Goal: Share content: Share content

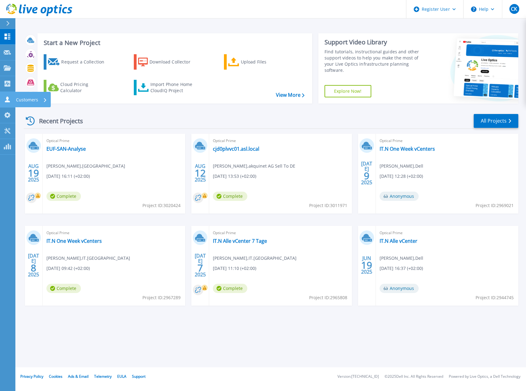
click at [5, 96] on link "Customers Customers" at bounding box center [7, 100] width 15 height 16
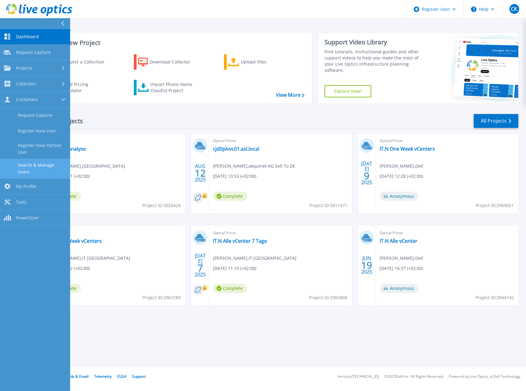
click at [27, 168] on link "Search & Manage Users" at bounding box center [35, 169] width 70 height 20
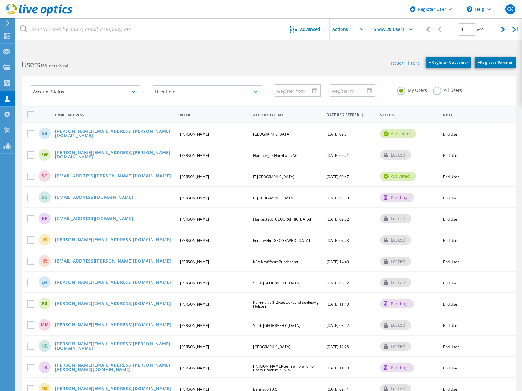
click at [437, 91] on label "All Users" at bounding box center [447, 90] width 29 height 6
click at [0, 0] on input "All Users" at bounding box center [0, 0] width 0 height 0
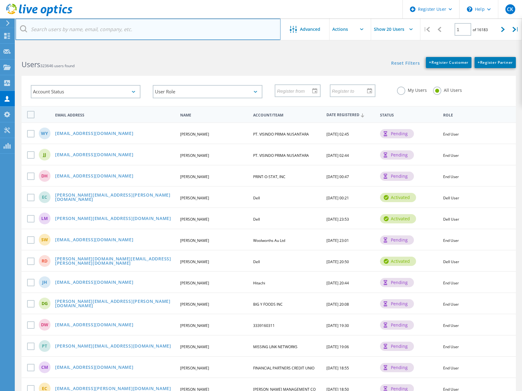
click at [71, 30] on input "text" at bounding box center [147, 29] width 265 height 22
paste input "[PERSON_NAME][EMAIL_ADDRESS][PERSON_NAME][DOMAIN_NAME]"
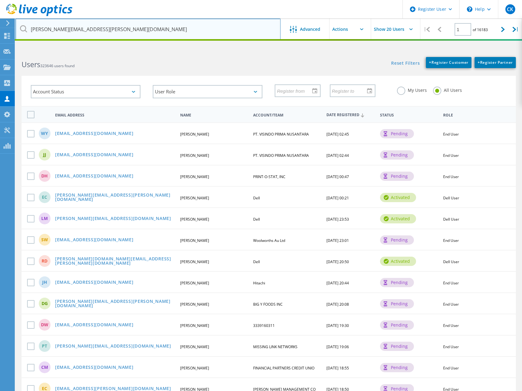
type input "[PERSON_NAME][EMAIL_ADDRESS][PERSON_NAME][DOMAIN_NAME]"
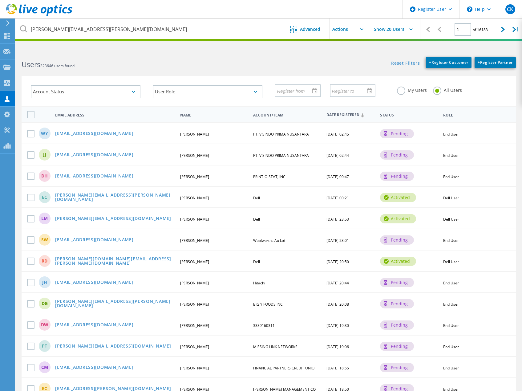
click at [281, 54] on div "Reset Filters + Register Customer + Register Partner Show Filters" at bounding box center [394, 59] width 253 height 17
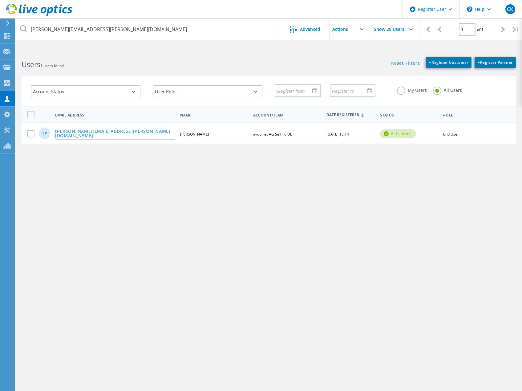
click at [109, 134] on link "[PERSON_NAME][EMAIL_ADDRESS][PERSON_NAME][DOMAIN_NAME]" at bounding box center [115, 134] width 120 height 10
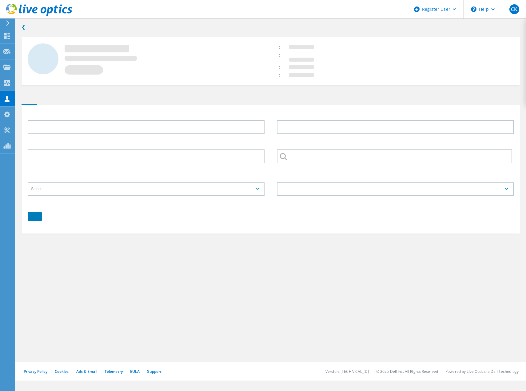
type input "[PERSON_NAME]"
type input "akquinet AG Sell To DE"
type input "English"
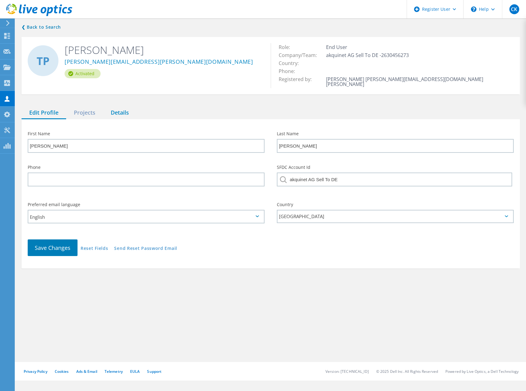
click at [118, 109] on div "Details" at bounding box center [120, 113] width 34 height 13
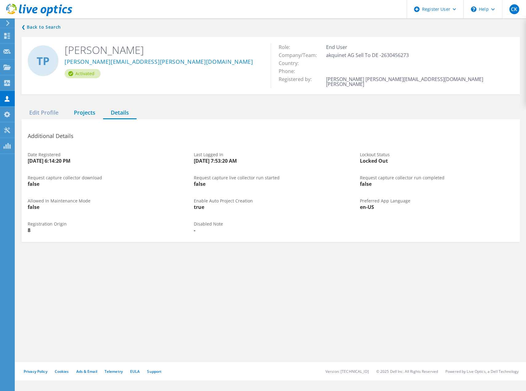
click at [90, 108] on div "Projects" at bounding box center [84, 113] width 37 height 13
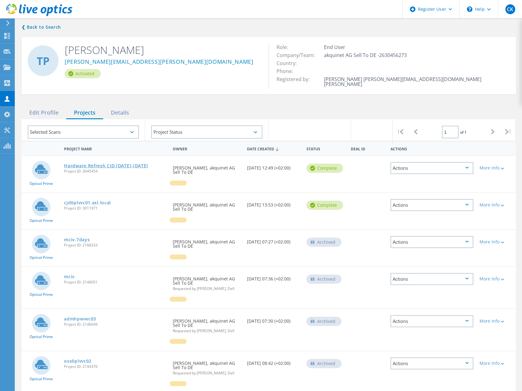
click at [78, 163] on link "Hardware Refresh CJD [DATE]-[DATE]" at bounding box center [106, 165] width 84 height 4
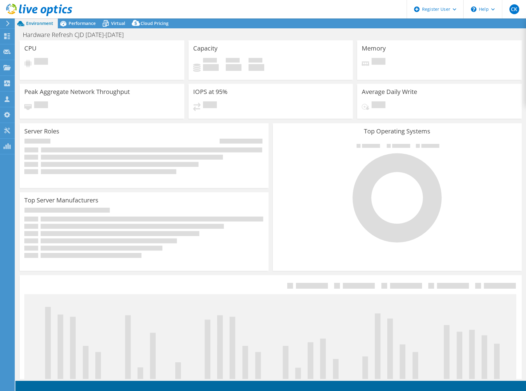
select select "USD"
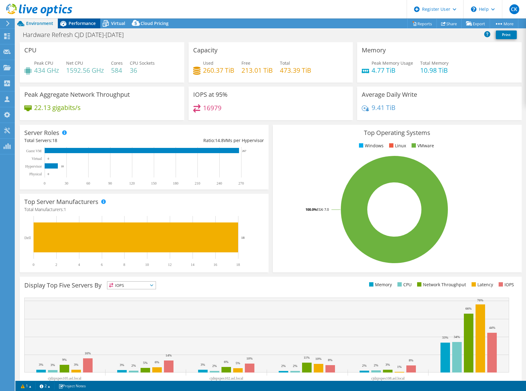
click at [84, 24] on span "Performance" at bounding box center [82, 23] width 27 height 6
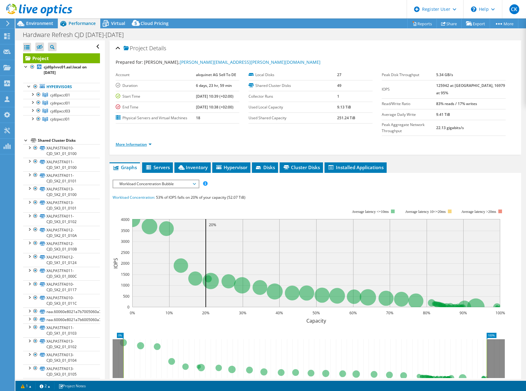
click at [120, 142] on link "More Information" at bounding box center [134, 144] width 36 height 5
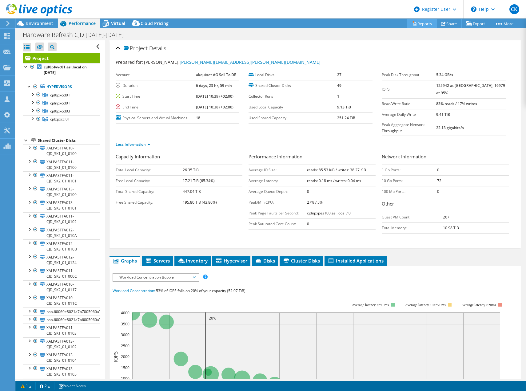
click at [412, 22] on icon at bounding box center [414, 23] width 5 height 5
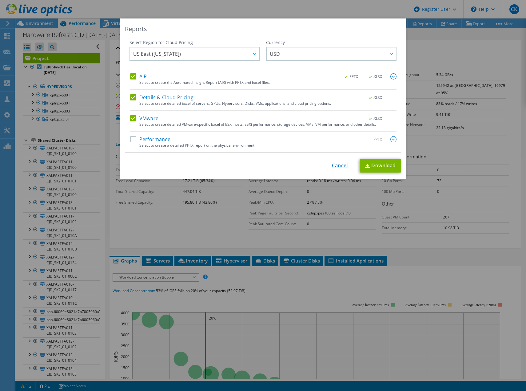
click at [336, 164] on link "Cancel" at bounding box center [340, 166] width 16 height 6
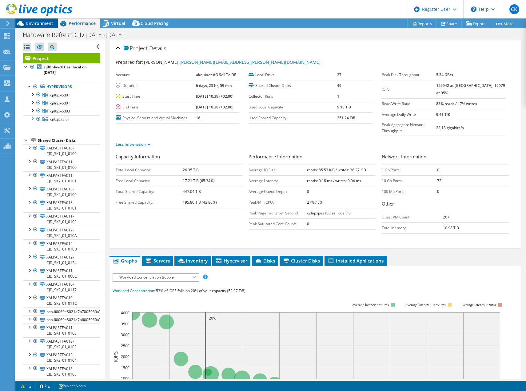
click at [42, 25] on span "Environment" at bounding box center [39, 23] width 27 height 6
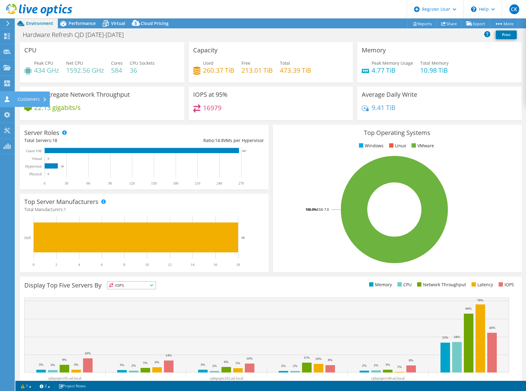
click at [5, 99] on icon at bounding box center [6, 99] width 7 height 6
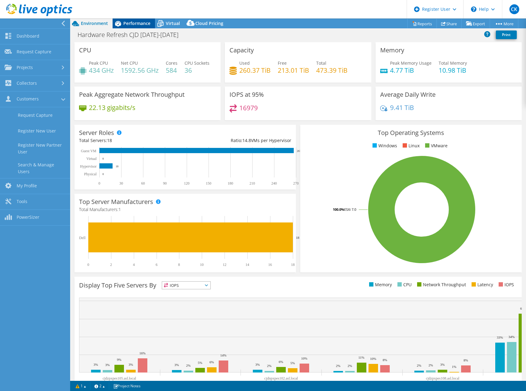
click at [132, 19] on div "Performance" at bounding box center [134, 23] width 42 height 10
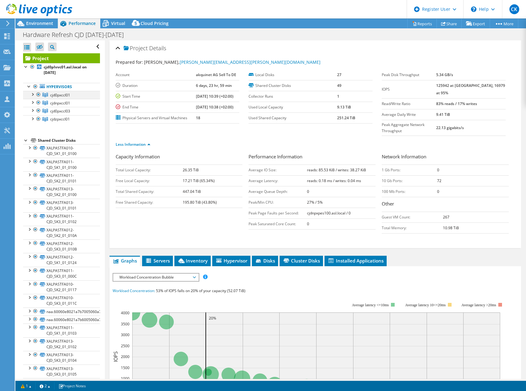
click at [33, 95] on div at bounding box center [32, 94] width 6 height 6
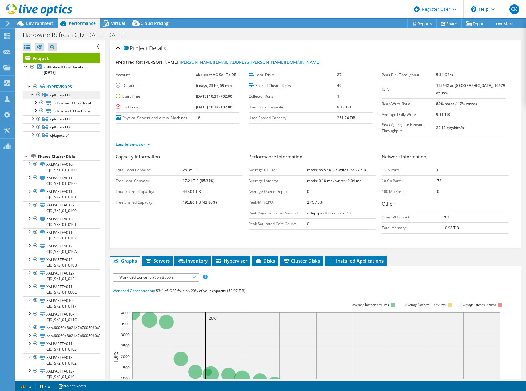
click at [59, 95] on span "cjd0pxccl01" at bounding box center [60, 94] width 20 height 5
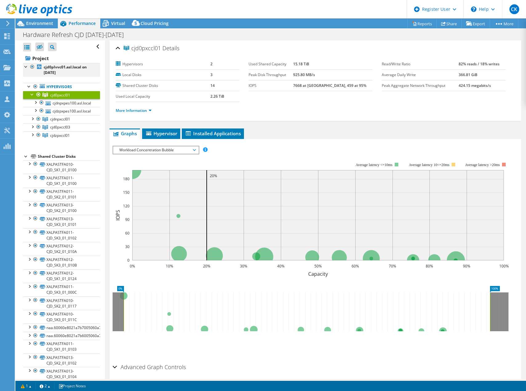
click at [27, 69] on div at bounding box center [26, 66] width 6 height 6
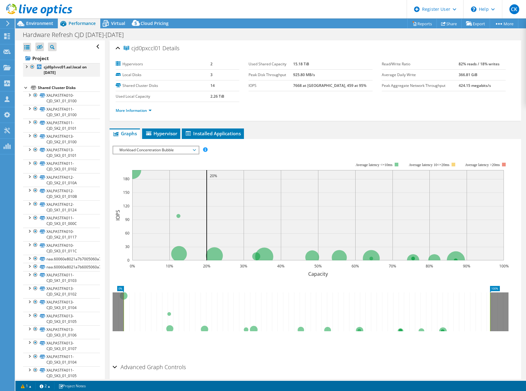
click at [27, 69] on div at bounding box center [26, 66] width 6 height 6
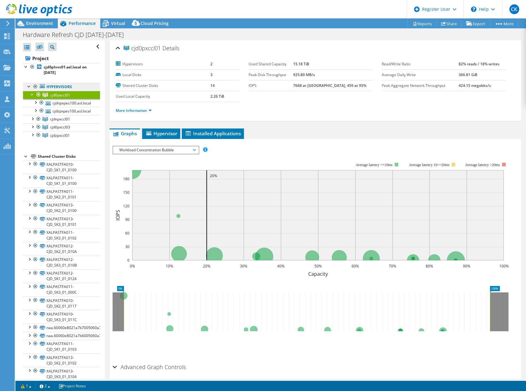
click at [56, 87] on link "Hypervisors" at bounding box center [61, 87] width 77 height 8
click at [51, 23] on span "Environment" at bounding box center [39, 23] width 27 height 6
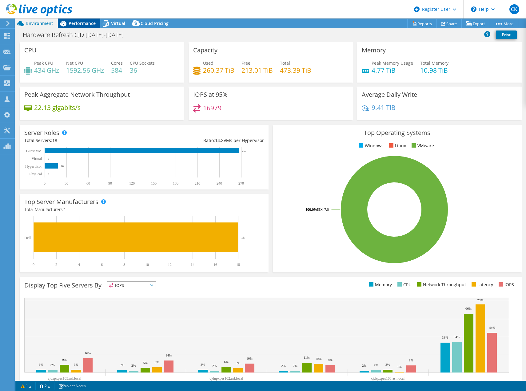
click at [76, 25] on span "Performance" at bounding box center [82, 23] width 27 height 6
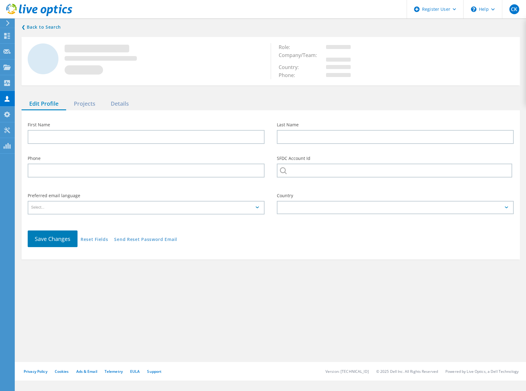
type input "[PERSON_NAME]"
type input "akquinet AG Sell To DE"
type input "English"
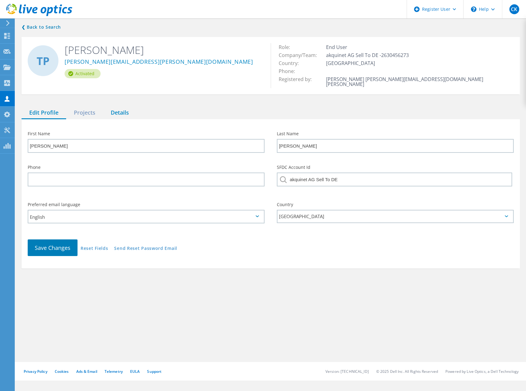
click at [116, 108] on div "Details" at bounding box center [120, 113] width 34 height 13
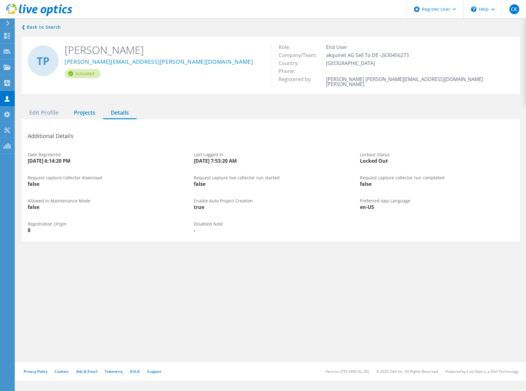
click at [89, 108] on div "Projects" at bounding box center [84, 113] width 37 height 13
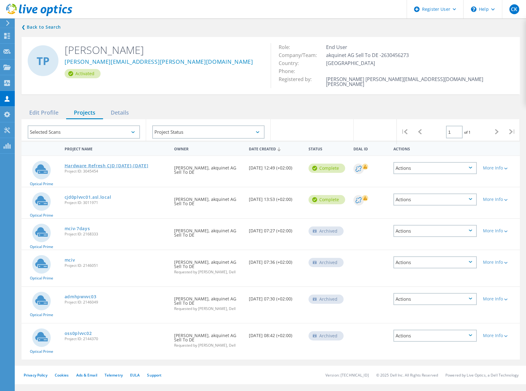
click at [86, 163] on link "Hardware Refresh CJD [DATE]-[DATE]" at bounding box center [107, 165] width 84 height 4
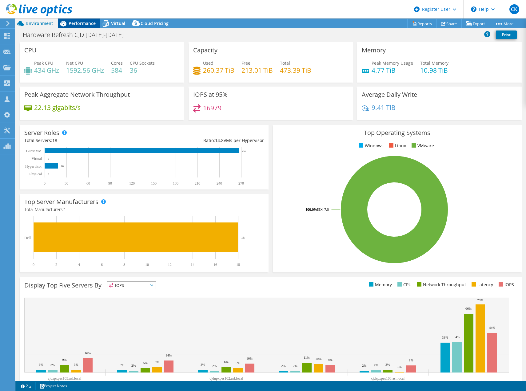
click at [90, 22] on span "Performance" at bounding box center [82, 23] width 27 height 6
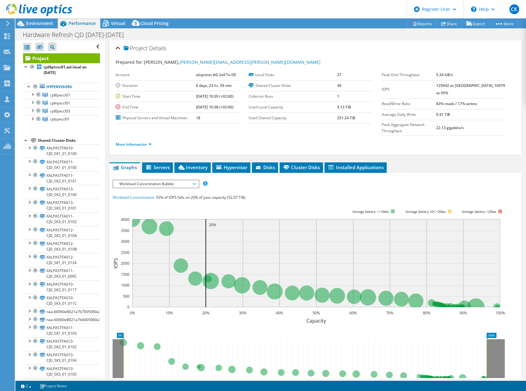
click at [173, 180] on span "Workload Concentration Bubble" at bounding box center [155, 183] width 79 height 7
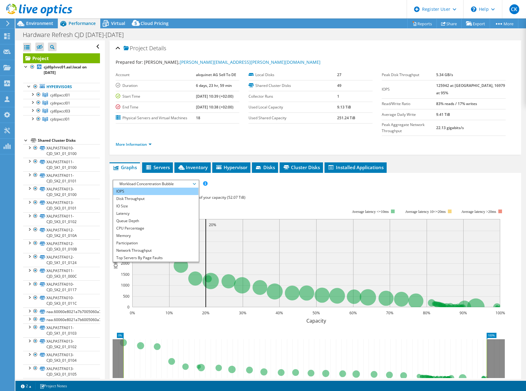
click at [170, 187] on li "IOPS" at bounding box center [155, 190] width 85 height 7
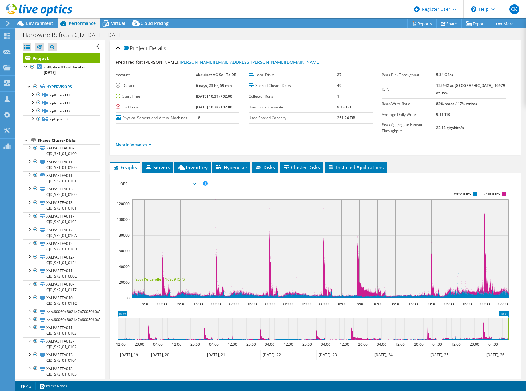
click at [120, 142] on link "More Information" at bounding box center [134, 144] width 36 height 5
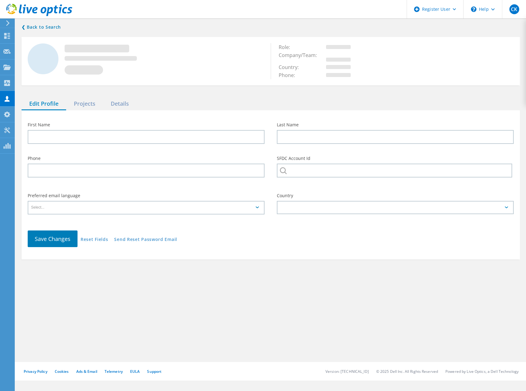
type input "[PERSON_NAME]"
type input "akquinet AG Sell To DE"
type input "English"
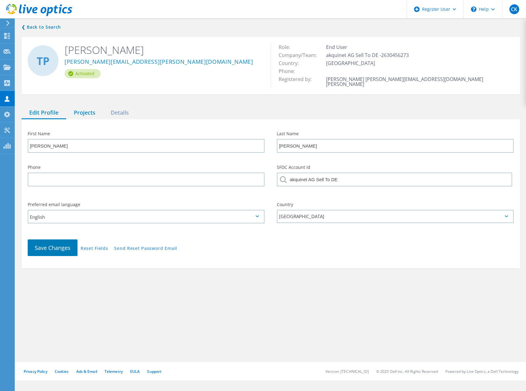
click at [93, 107] on div "Projects" at bounding box center [84, 113] width 37 height 13
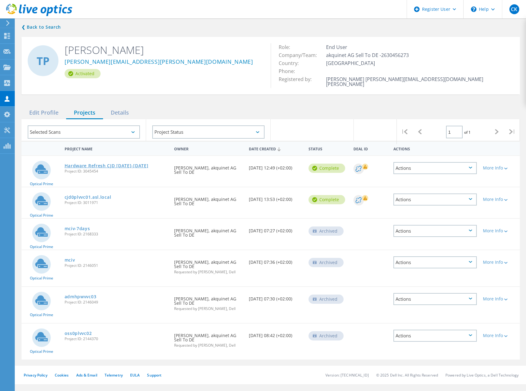
click at [86, 163] on link "Hardware Refresh CJD [DATE]-[DATE]" at bounding box center [107, 165] width 84 height 4
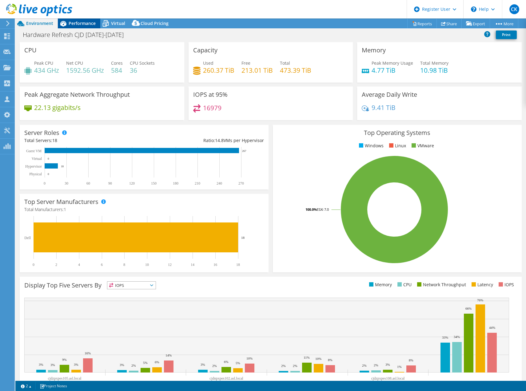
click at [70, 26] on span "Performance" at bounding box center [82, 23] width 27 height 6
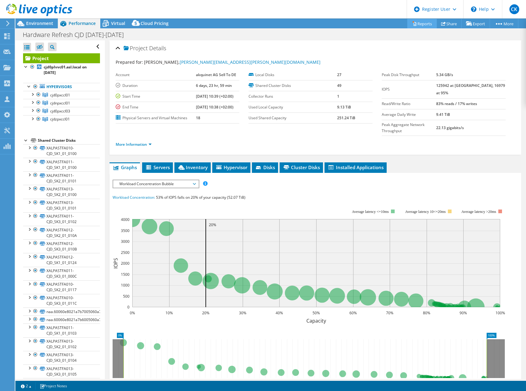
click at [419, 23] on link "Reports" at bounding box center [423, 24] width 30 height 10
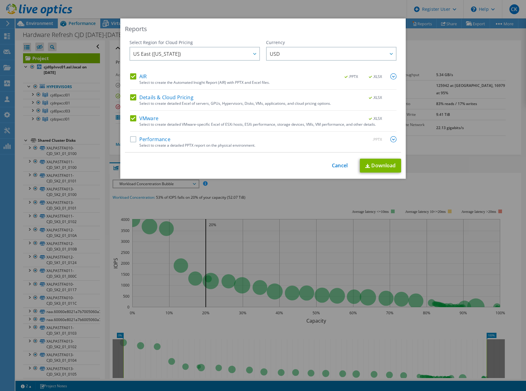
click at [370, 13] on div "Reports Select Region for Cloud Pricing Asia Pacific ([GEOGRAPHIC_DATA]) [GEOGR…" at bounding box center [263, 195] width 526 height 391
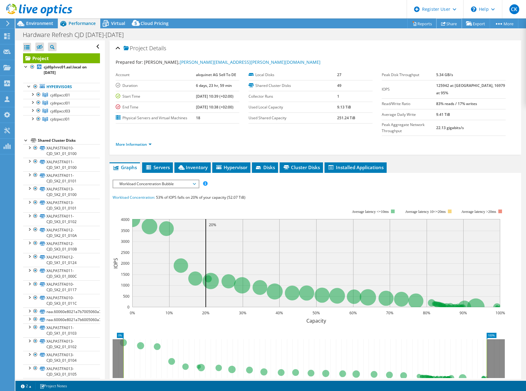
click at [441, 24] on icon at bounding box center [443, 23] width 5 height 5
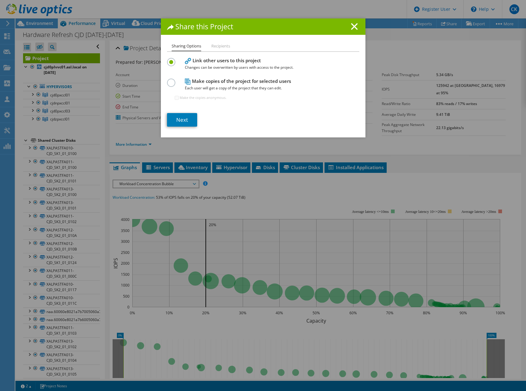
click at [214, 45] on li "Recipients" at bounding box center [220, 46] width 19 height 8
click at [188, 117] on link "Next" at bounding box center [182, 120] width 30 height 14
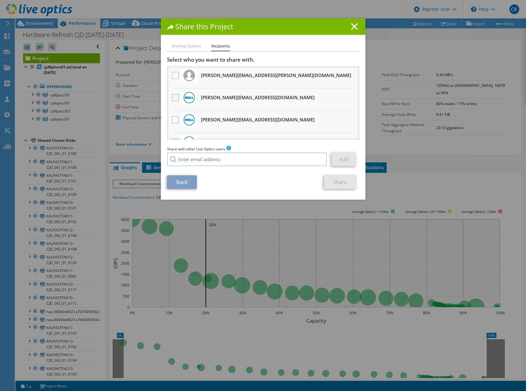
click at [172, 98] on label at bounding box center [176, 97] width 9 height 7
click at [0, 0] on input "checkbox" at bounding box center [0, 0] width 0 height 0
click at [173, 77] on label at bounding box center [176, 75] width 9 height 7
click at [0, 0] on input "checkbox" at bounding box center [0, 0] width 0 height 0
click at [331, 181] on link "Share" at bounding box center [340, 182] width 32 height 14
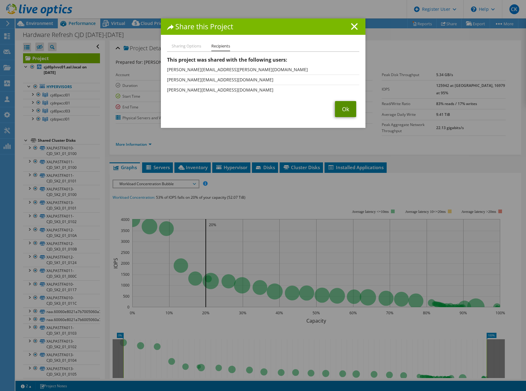
click at [342, 111] on link "Ok" at bounding box center [345, 109] width 21 height 16
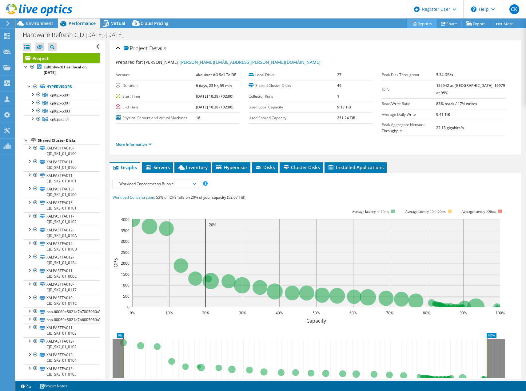
click at [416, 24] on link "Reports" at bounding box center [423, 24] width 30 height 10
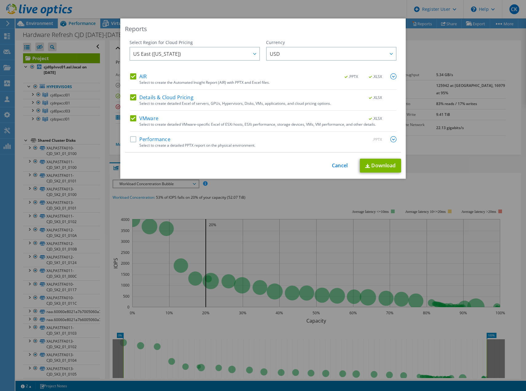
click at [130, 139] on label "Performance" at bounding box center [150, 139] width 40 height 6
click at [0, 0] on input "Performance" at bounding box center [0, 0] width 0 height 0
click at [337, 166] on link "Cancel" at bounding box center [340, 166] width 16 height 6
